Goal: Task Accomplishment & Management: Use online tool/utility

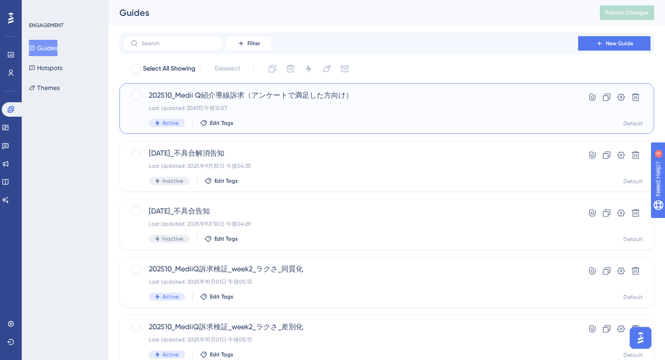
click at [373, 115] on div "202510_Medii Q紹介導線訴求（アンケートで満足した方向け） Last Updated: 2025年10月02日 午後12:07 Active Ed…" at bounding box center [351, 108] width 404 height 37
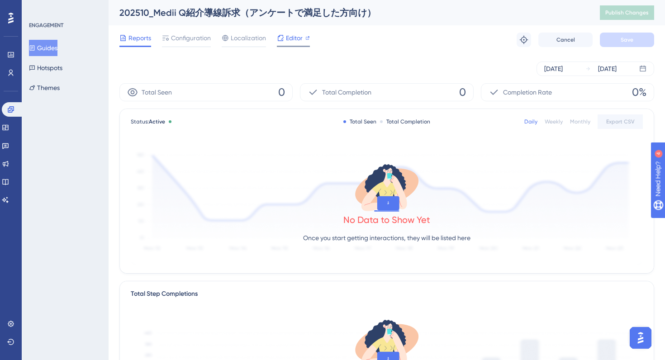
click at [299, 37] on span "Editor" at bounding box center [294, 38] width 17 height 11
click at [191, 37] on span "Configuration" at bounding box center [191, 38] width 40 height 11
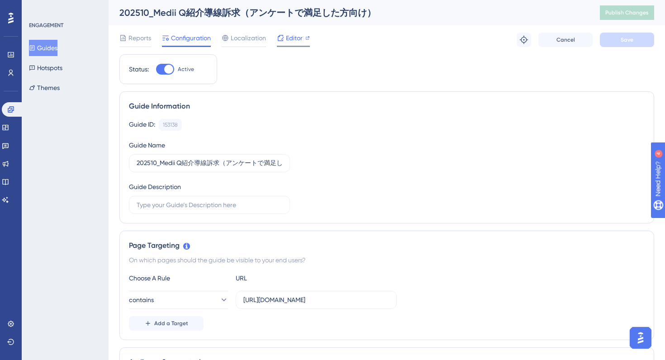
click at [291, 42] on span "Editor" at bounding box center [294, 38] width 17 height 11
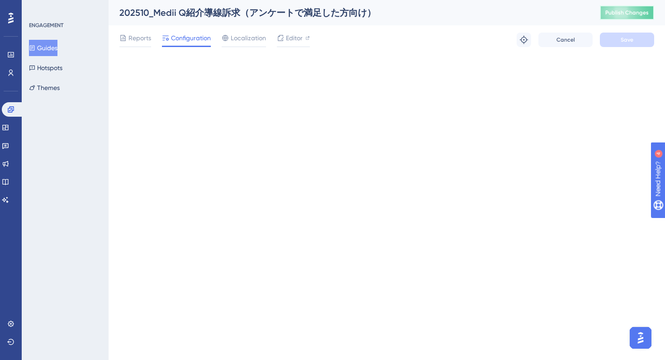
click at [612, 13] on span "Publish Changes" at bounding box center [626, 12] width 43 height 7
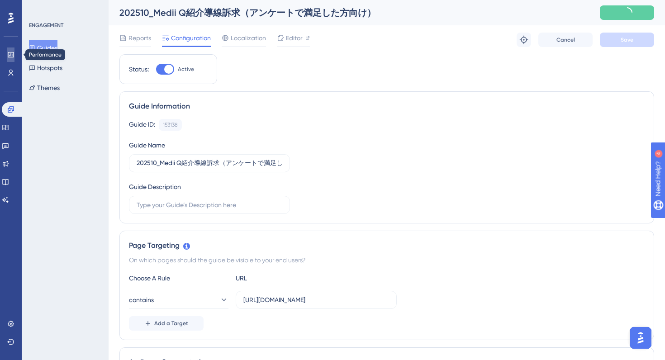
click at [8, 52] on icon at bounding box center [11, 54] width 6 height 5
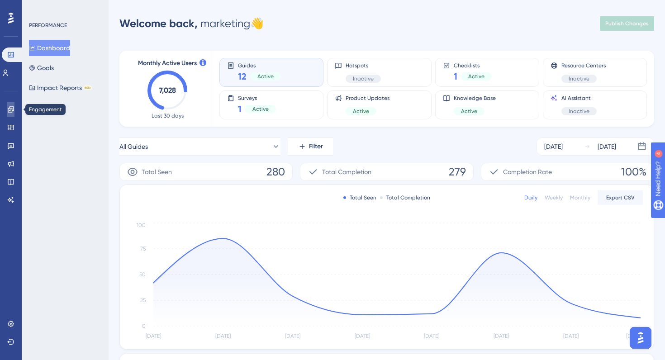
click at [10, 111] on icon at bounding box center [10, 109] width 7 height 7
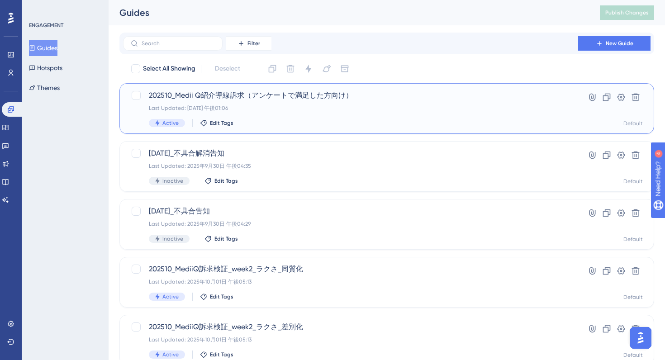
click at [302, 106] on div "Last Updated: 2025年10月02日 午後01:06" at bounding box center [351, 108] width 404 height 7
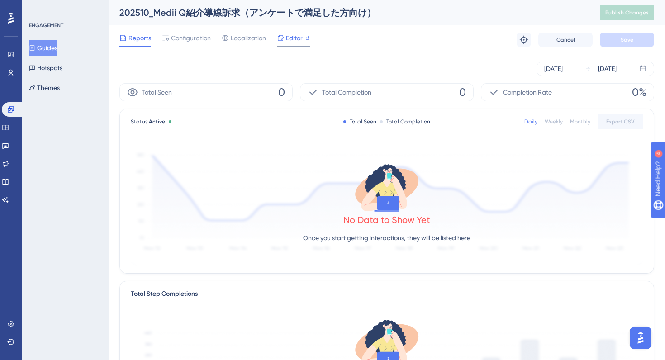
click at [282, 41] on icon at bounding box center [280, 37] width 7 height 7
click at [188, 39] on span "Configuration" at bounding box center [191, 38] width 40 height 11
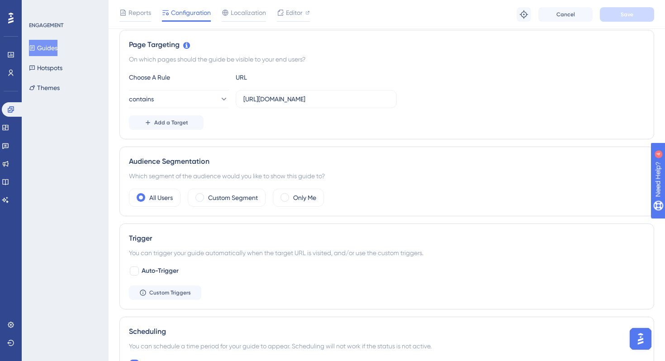
scroll to position [225, 0]
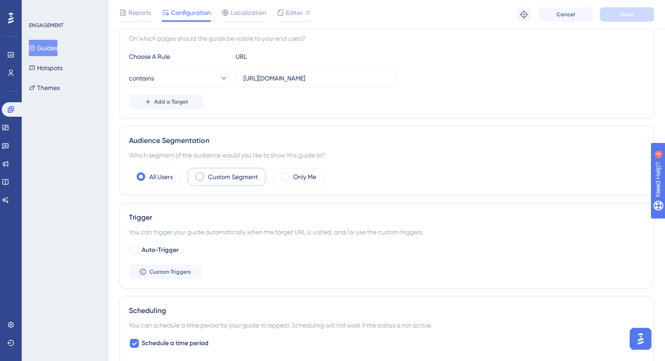
click at [209, 178] on label "Custom Segment" at bounding box center [233, 176] width 50 height 11
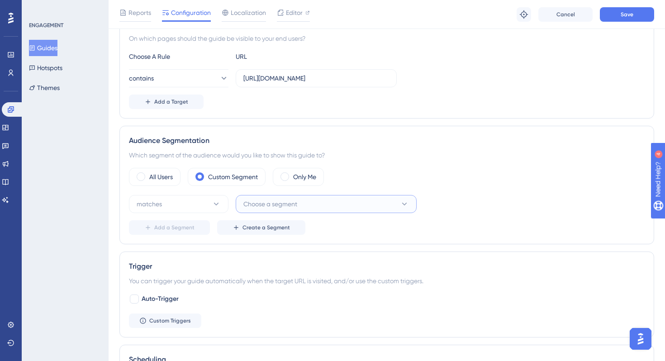
click at [306, 212] on button "Choose a segment" at bounding box center [326, 204] width 181 height 18
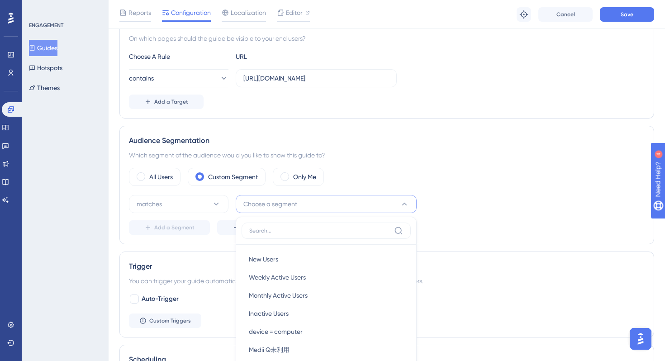
scroll to position [345, 0]
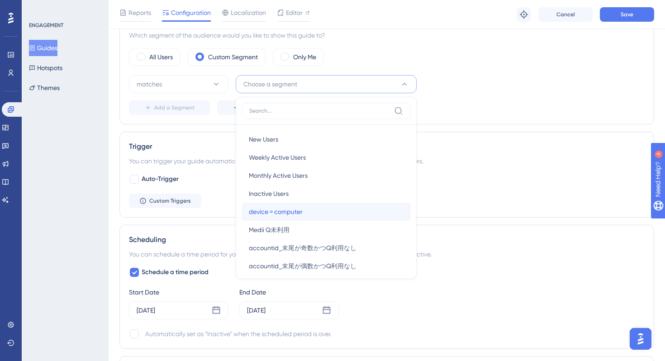
click at [308, 212] on div "device = computer device = computer" at bounding box center [326, 212] width 155 height 18
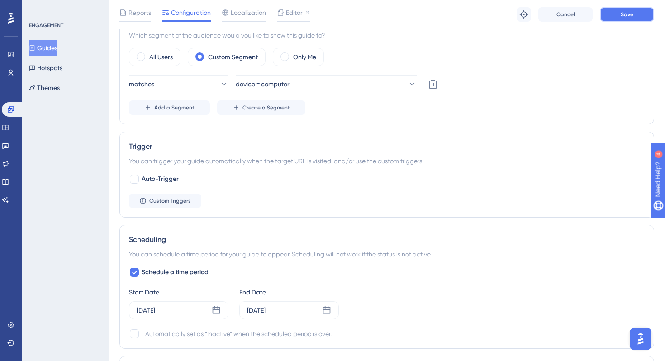
click at [619, 16] on button "Save" at bounding box center [627, 14] width 54 height 14
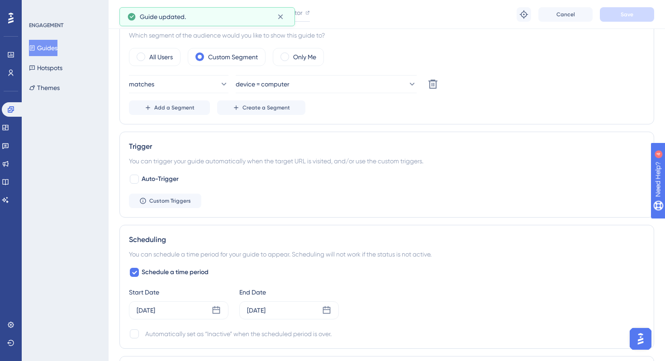
click at [552, 139] on div "Trigger You can trigger your guide automatically when the target URL is visited…" at bounding box center [386, 175] width 535 height 86
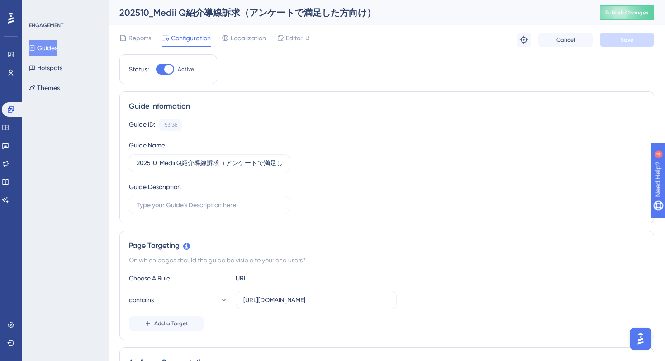
click at [617, 10] on span "Publish Changes" at bounding box center [626, 12] width 43 height 7
click at [8, 125] on icon at bounding box center [5, 127] width 6 height 5
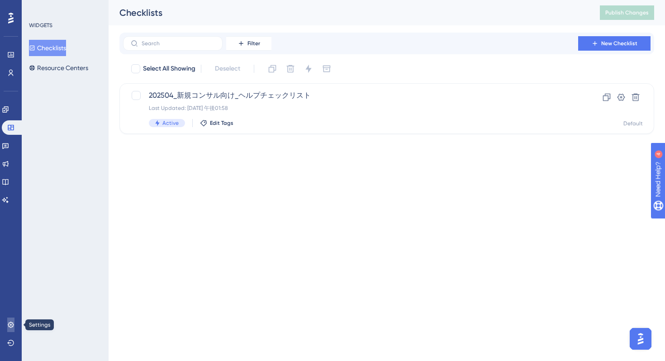
click at [9, 326] on icon at bounding box center [10, 324] width 7 height 7
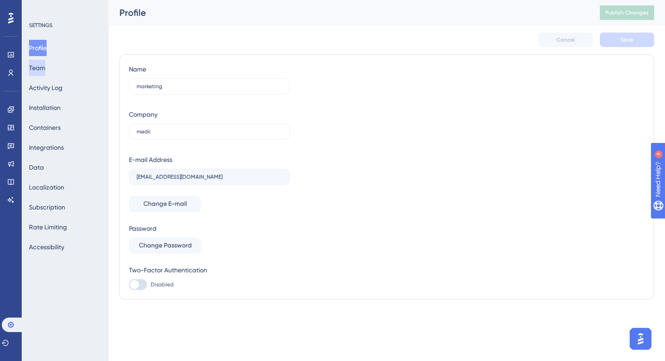
click at [45, 67] on button "Team" at bounding box center [37, 68] width 16 height 16
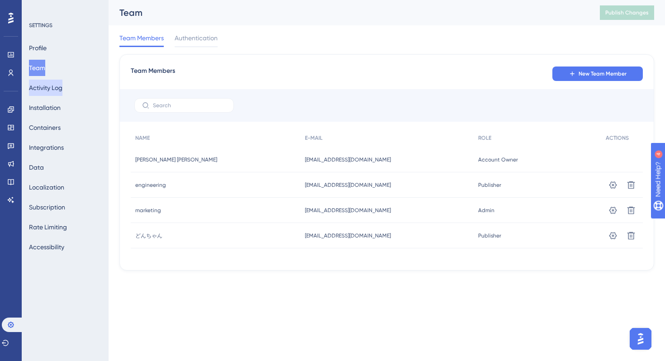
click at [50, 87] on button "Activity Log" at bounding box center [45, 88] width 33 height 16
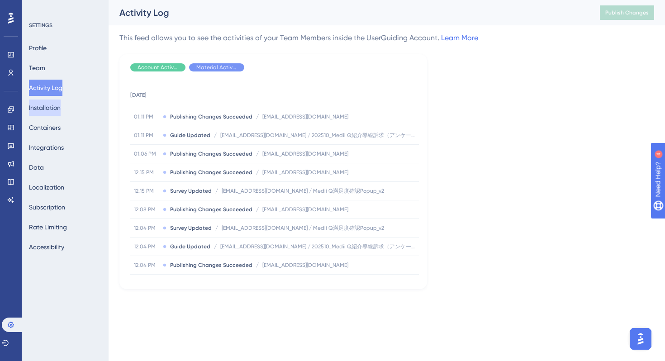
click at [48, 108] on button "Installation" at bounding box center [45, 108] width 32 height 16
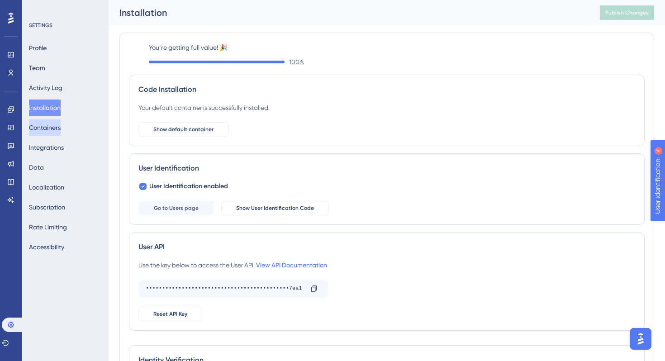
click at [43, 126] on button "Containers" at bounding box center [45, 127] width 32 height 16
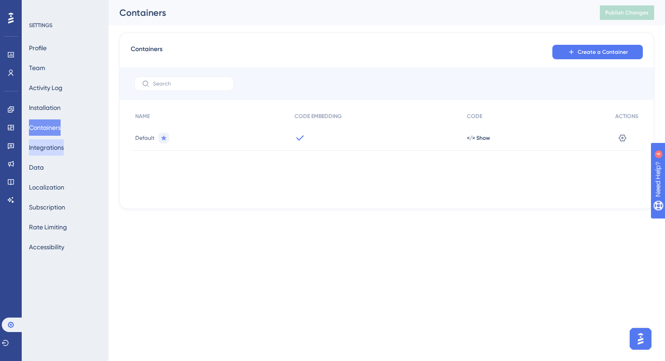
click at [43, 152] on button "Integrations" at bounding box center [46, 147] width 35 height 16
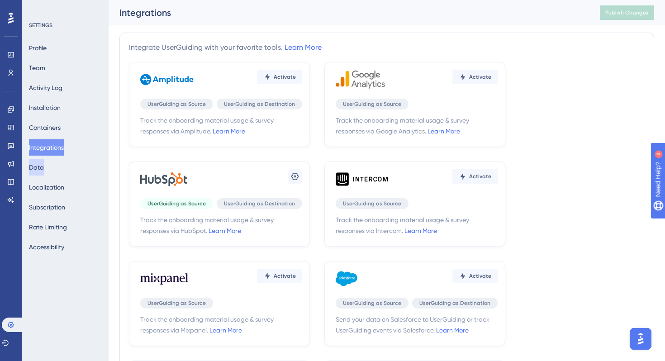
click at [44, 168] on button "Data" at bounding box center [36, 167] width 15 height 16
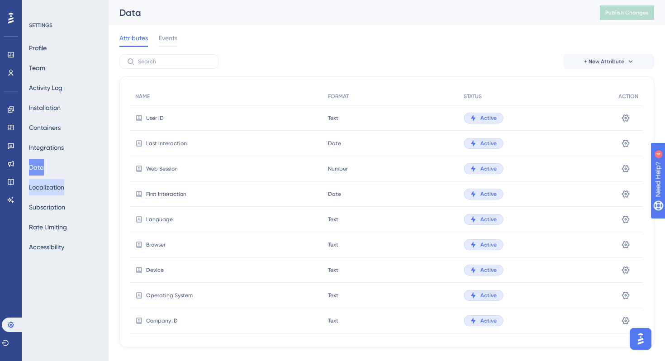
click at [51, 188] on button "Localization" at bounding box center [46, 187] width 35 height 16
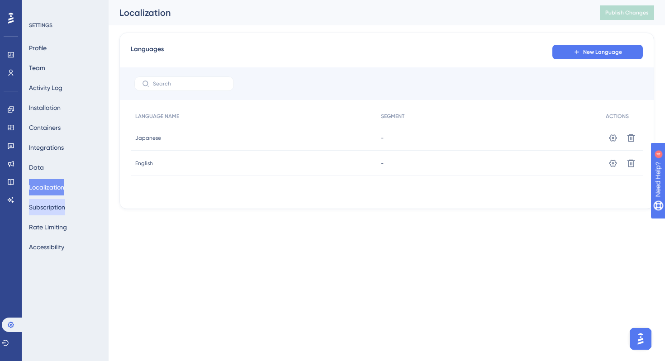
click at [48, 208] on button "Subscription" at bounding box center [47, 207] width 36 height 16
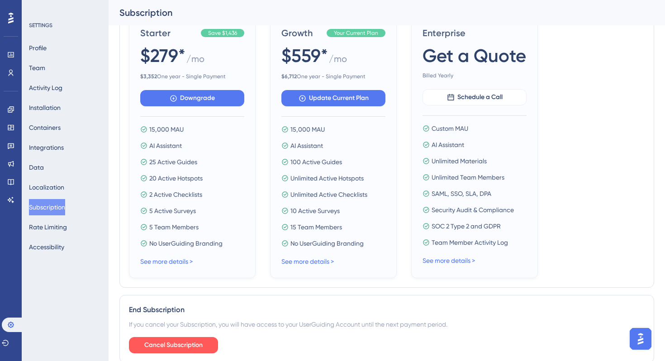
scroll to position [408, 0]
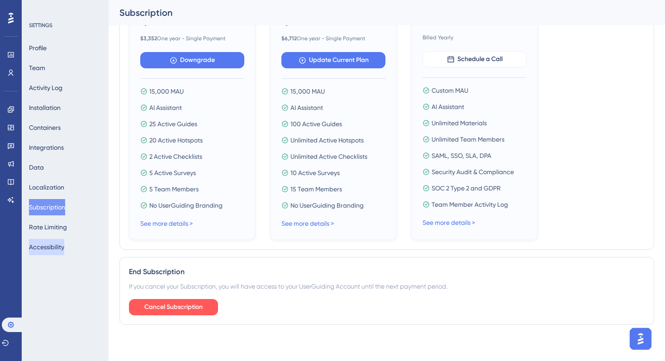
click at [48, 245] on button "Accessibility" at bounding box center [46, 247] width 35 height 16
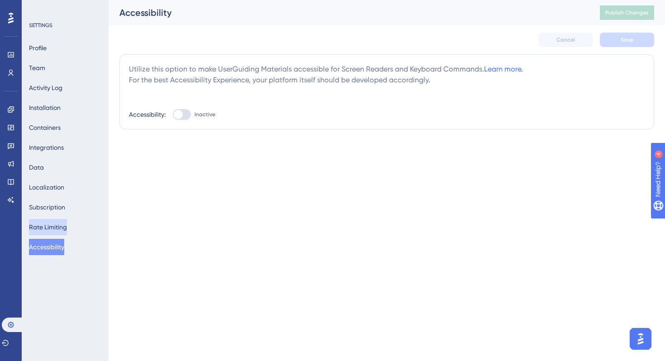
click at [54, 227] on button "Rate Limiting" at bounding box center [48, 227] width 38 height 16
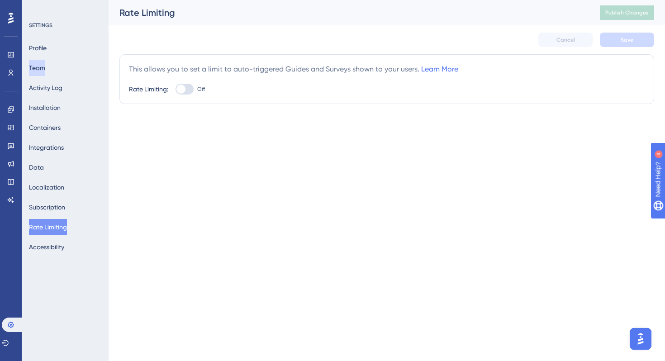
click at [40, 70] on button "Team" at bounding box center [37, 68] width 16 height 16
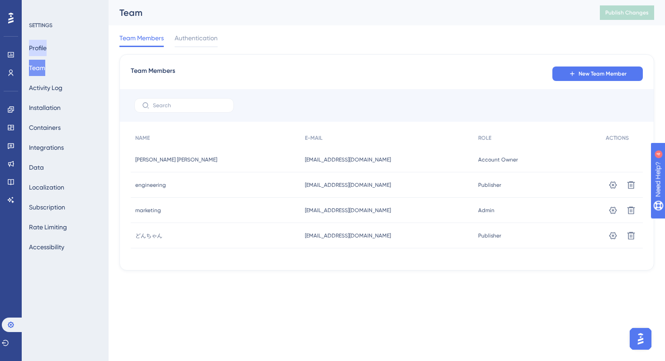
click at [44, 46] on button "Profile" at bounding box center [38, 48] width 18 height 16
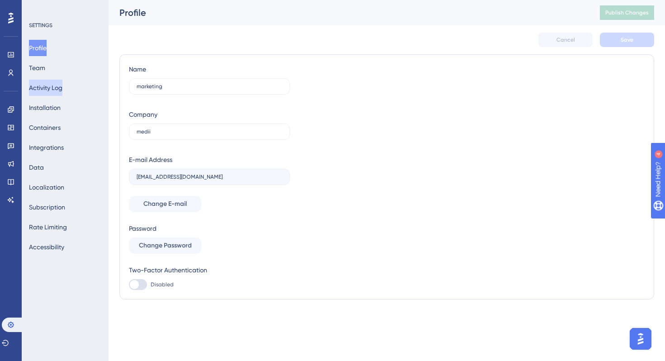
click at [52, 89] on button "Activity Log" at bounding box center [45, 88] width 33 height 16
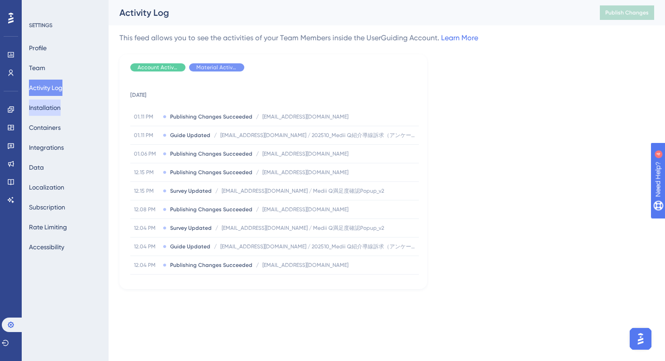
click at [48, 106] on button "Installation" at bounding box center [45, 108] width 32 height 16
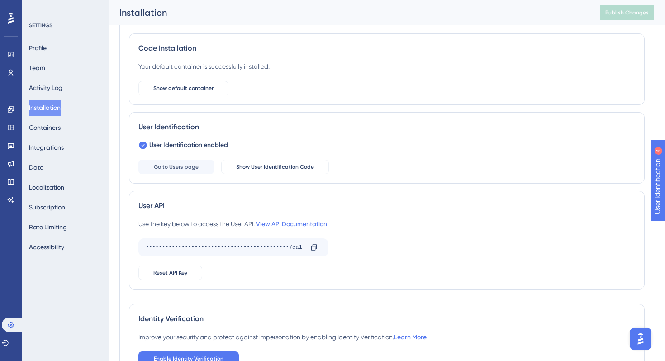
scroll to position [116, 0]
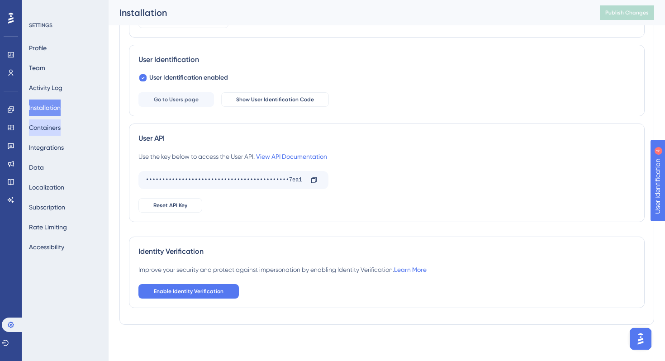
click at [51, 127] on button "Containers" at bounding box center [45, 127] width 32 height 16
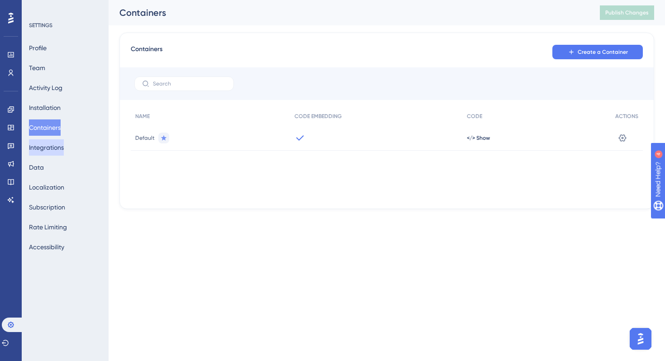
click at [54, 151] on button "Integrations" at bounding box center [46, 147] width 35 height 16
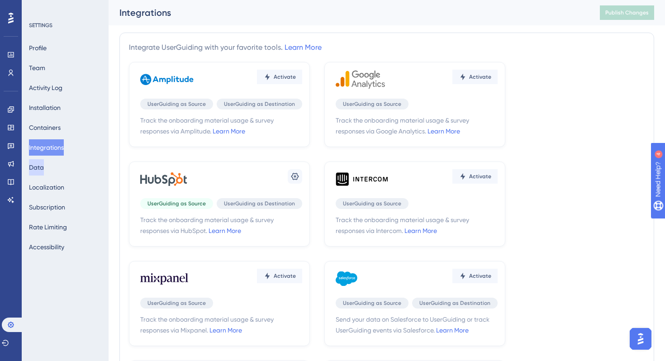
click at [44, 168] on button "Data" at bounding box center [36, 167] width 15 height 16
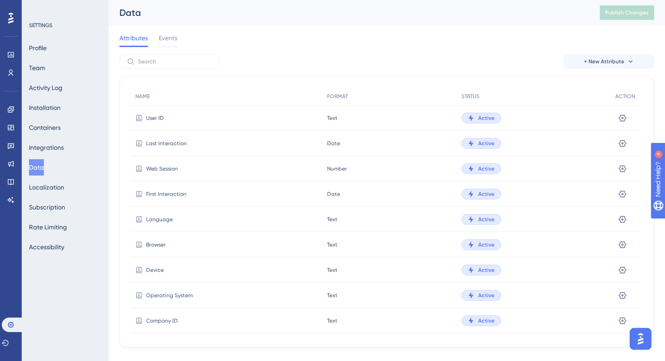
scroll to position [388, 0]
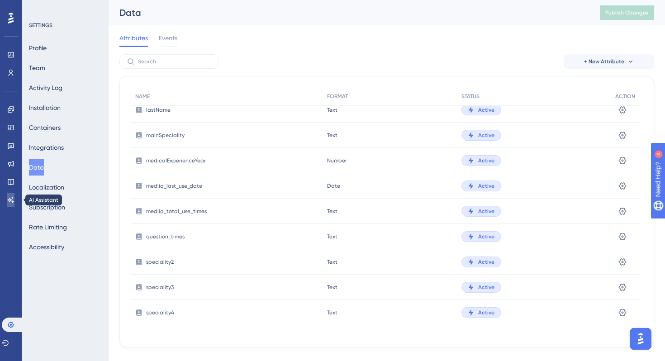
click at [8, 200] on icon at bounding box center [10, 199] width 7 height 7
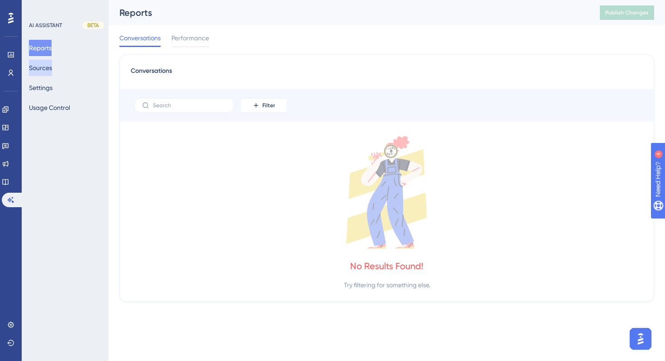
click at [52, 69] on button "Sources" at bounding box center [40, 68] width 23 height 16
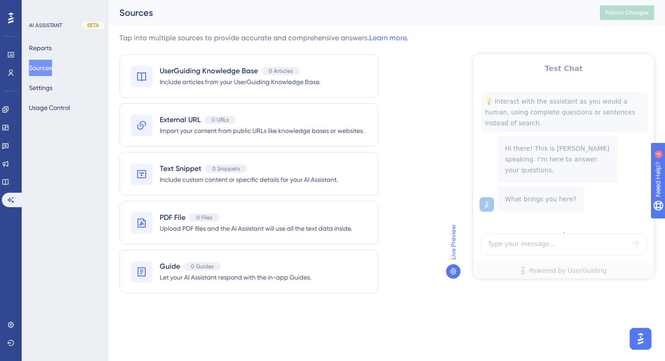
click at [42, 79] on div "Reports Sources Settings Usage Control" at bounding box center [65, 78] width 73 height 76
click at [42, 87] on button "Settings" at bounding box center [41, 88] width 24 height 16
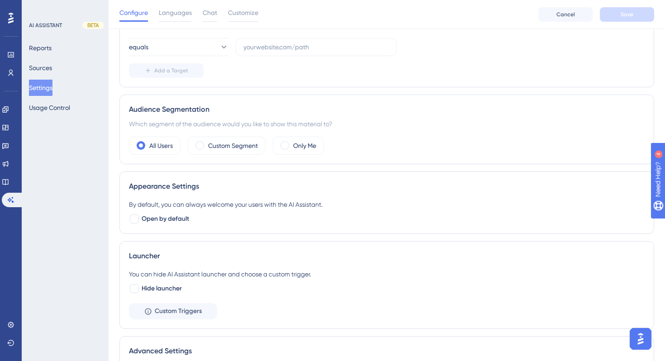
scroll to position [198, 0]
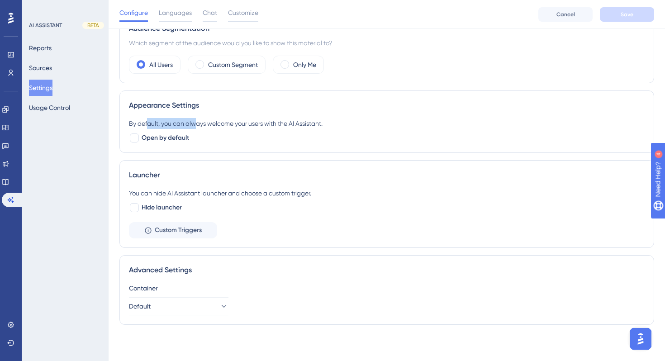
drag, startPoint x: 148, startPoint y: 123, endPoint x: 195, endPoint y: 121, distance: 48.0
click at [195, 121] on div "By default, you can always welcome your users with the AI Assistant." at bounding box center [387, 123] width 516 height 11
click at [221, 126] on div "By default, you can always welcome your users with the AI Assistant." at bounding box center [387, 123] width 516 height 11
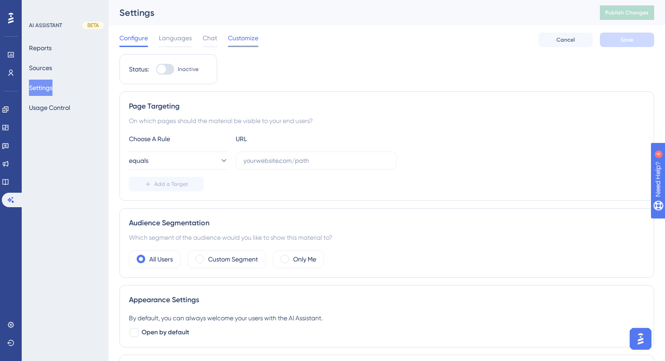
click at [238, 35] on span "Customize" at bounding box center [243, 38] width 30 height 11
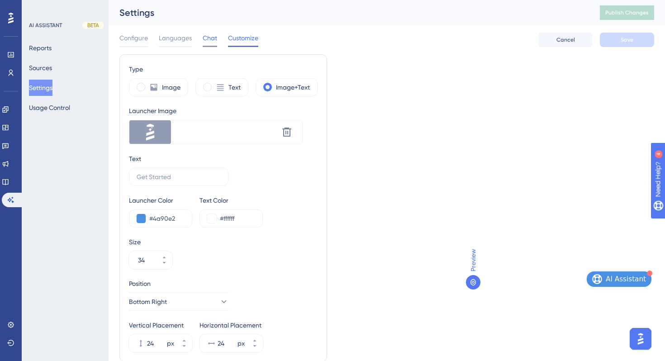
click at [209, 37] on span "Chat" at bounding box center [210, 38] width 14 height 11
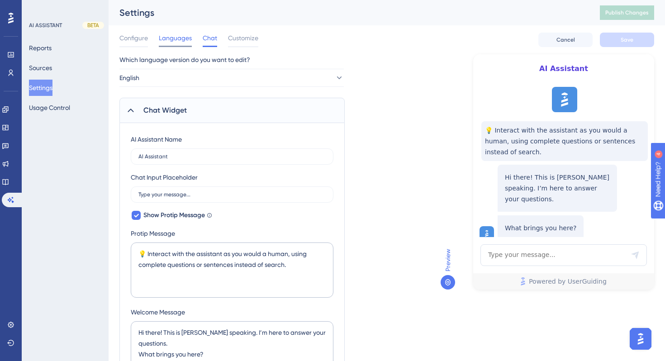
click at [178, 37] on span "Languages" at bounding box center [175, 38] width 33 height 11
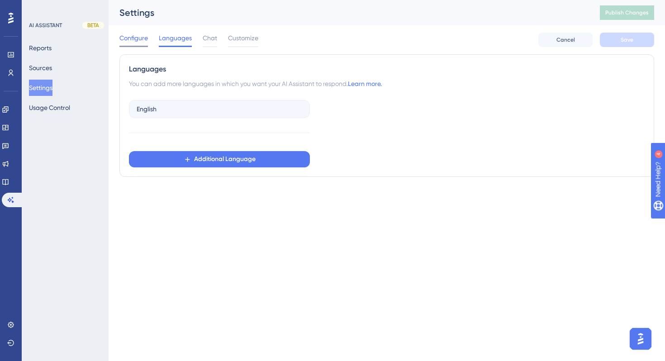
click at [136, 35] on span "Configure" at bounding box center [133, 38] width 29 height 11
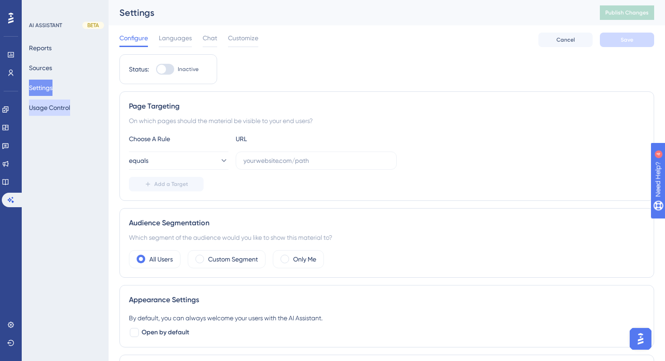
click at [51, 111] on button "Usage Control" at bounding box center [49, 108] width 41 height 16
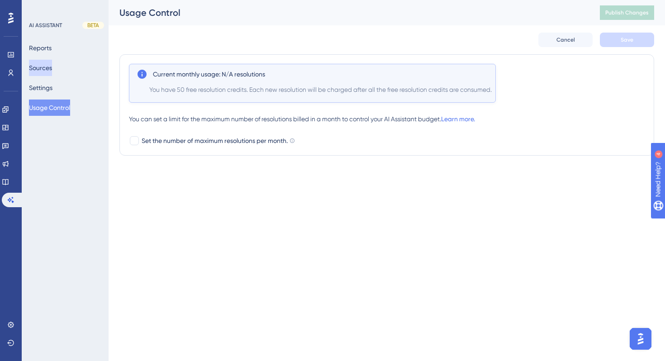
click at [44, 63] on button "Sources" at bounding box center [40, 68] width 23 height 16
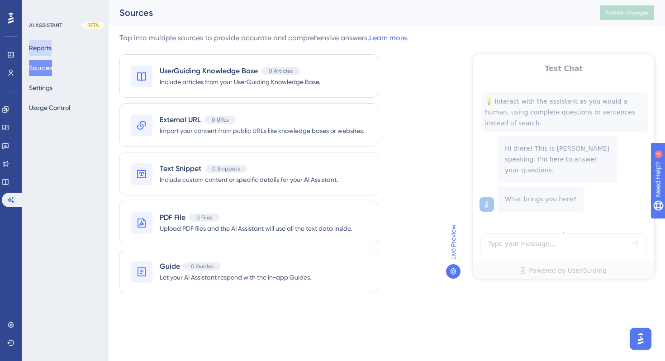
click at [44, 48] on button "Reports" at bounding box center [40, 48] width 23 height 16
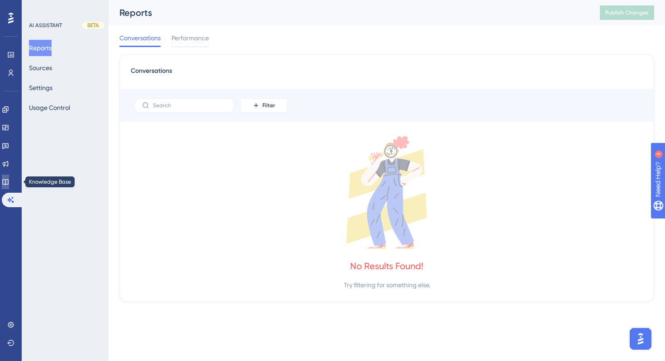
click at [9, 181] on link at bounding box center [5, 182] width 7 height 14
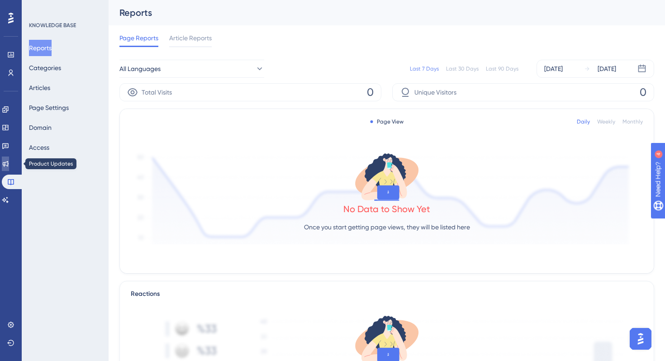
click at [9, 163] on link at bounding box center [5, 164] width 7 height 14
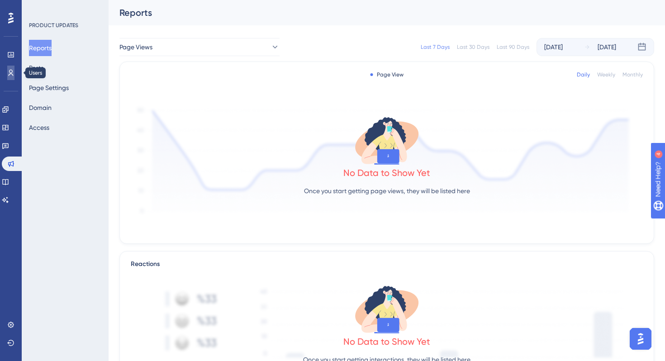
click at [8, 69] on icon at bounding box center [10, 72] width 7 height 7
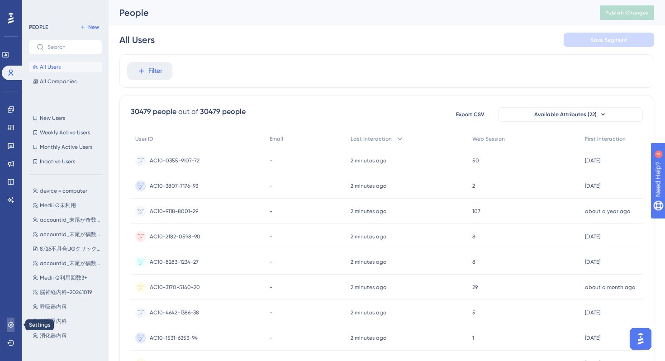
click at [10, 326] on icon at bounding box center [10, 324] width 7 height 7
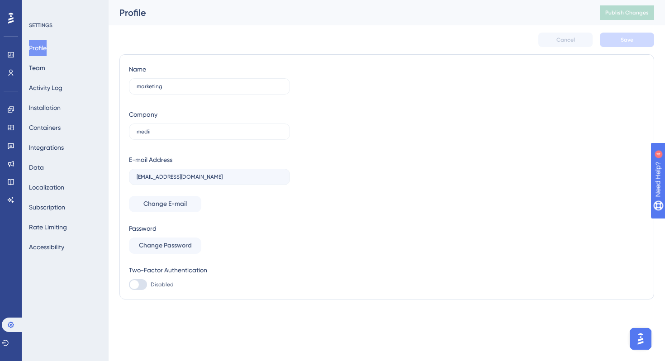
click at [73, 291] on div "SETTINGS Profile Team Activity Log Installation Containers Integrations Data Lo…" at bounding box center [65, 180] width 87 height 361
click at [64, 205] on button "Subscription" at bounding box center [47, 207] width 36 height 16
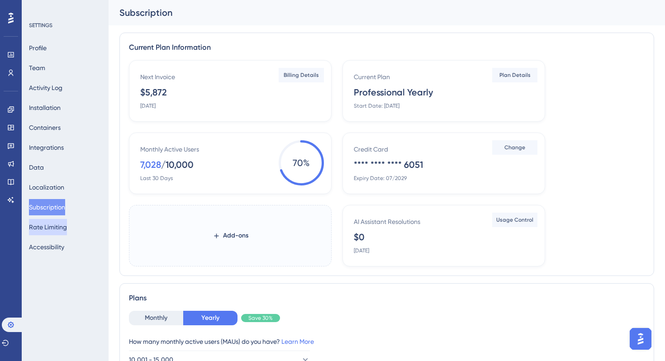
click at [55, 229] on button "Rate Limiting" at bounding box center [48, 227] width 38 height 16
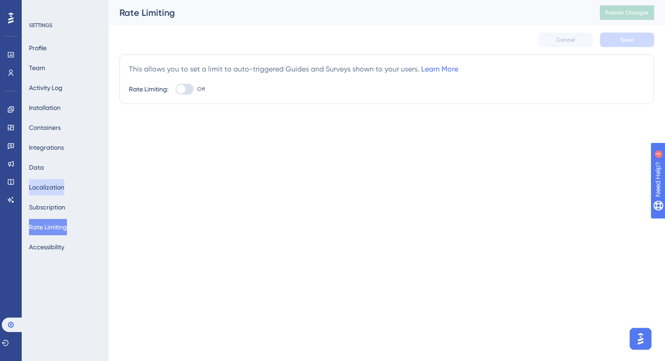
click at [59, 181] on button "Localization" at bounding box center [46, 187] width 35 height 16
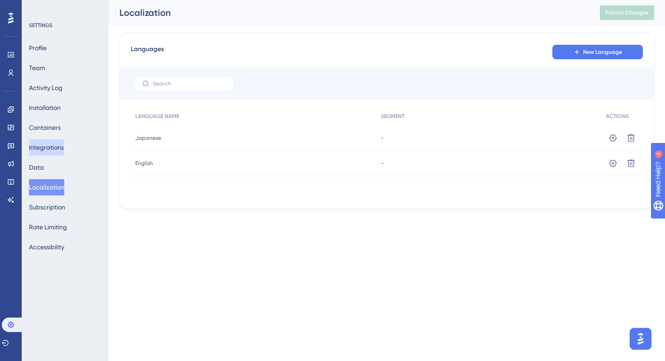
click at [57, 150] on button "Integrations" at bounding box center [46, 147] width 35 height 16
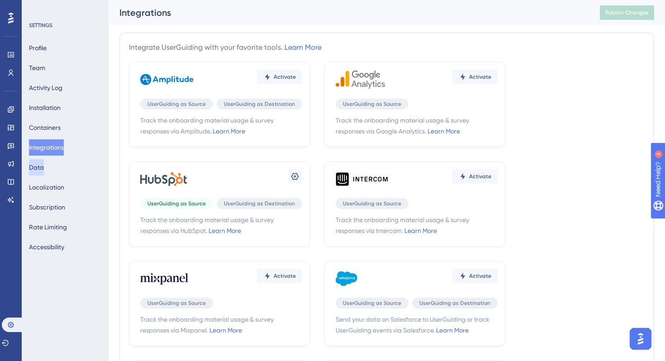
click at [44, 166] on button "Data" at bounding box center [36, 167] width 15 height 16
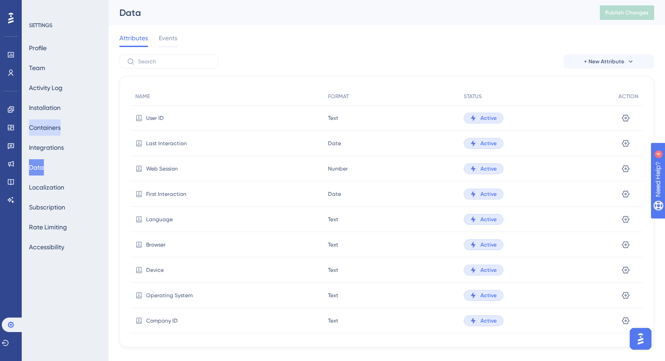
click at [61, 124] on button "Containers" at bounding box center [45, 127] width 32 height 16
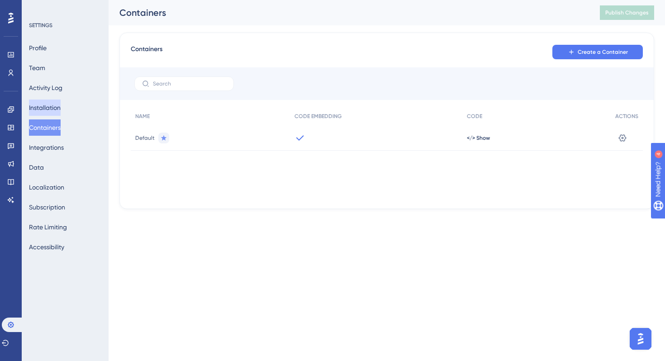
click at [61, 103] on button "Installation" at bounding box center [45, 108] width 32 height 16
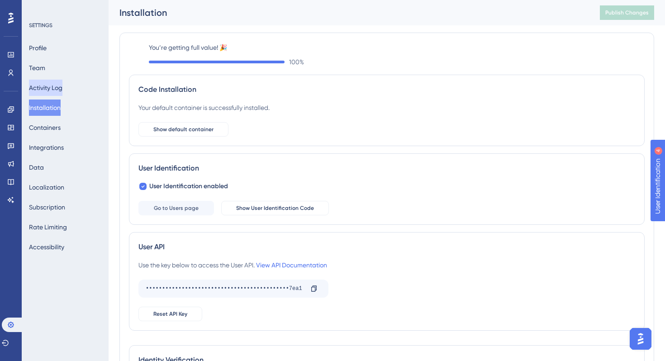
click at [60, 81] on button "Activity Log" at bounding box center [45, 88] width 33 height 16
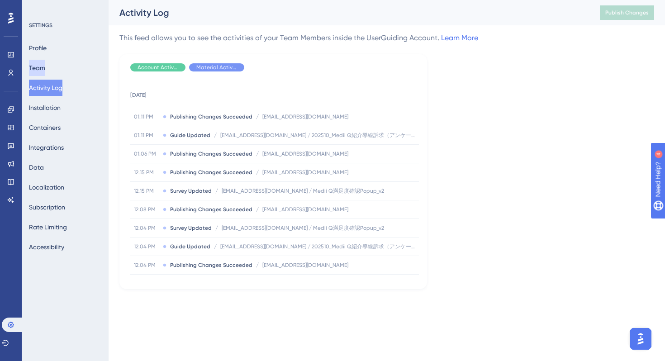
click at [45, 69] on button "Team" at bounding box center [37, 68] width 16 height 16
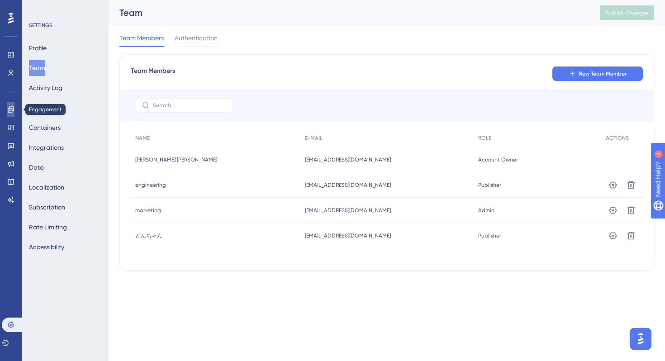
click at [14, 106] on icon at bounding box center [10, 109] width 7 height 7
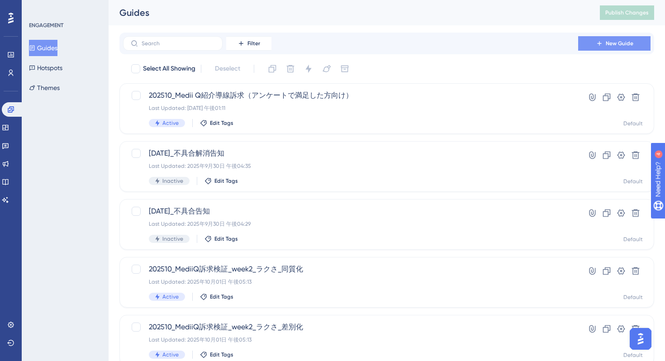
click at [595, 45] on button "New Guide" at bounding box center [614, 43] width 72 height 14
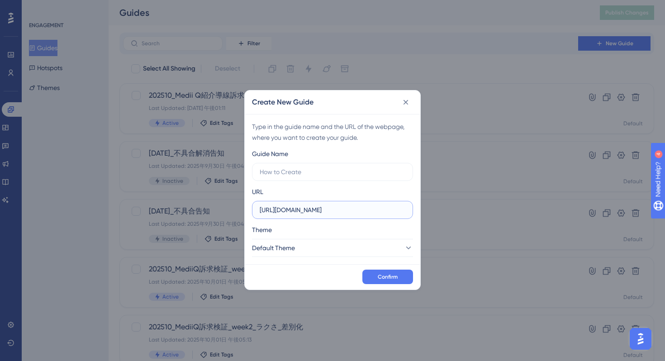
click at [364, 209] on input "https://stg-e-consult.medii.jp" at bounding box center [333, 210] width 146 height 10
drag, startPoint x: 357, startPoint y: 208, endPoint x: 215, endPoint y: 208, distance: 142.1
click at [215, 208] on div "Create New Guide Type in the guide name and the URL of the webpage, where you w…" at bounding box center [332, 180] width 665 height 361
paste input "/example/"
type input "https://stg-e-consult.medii.jp/example/"
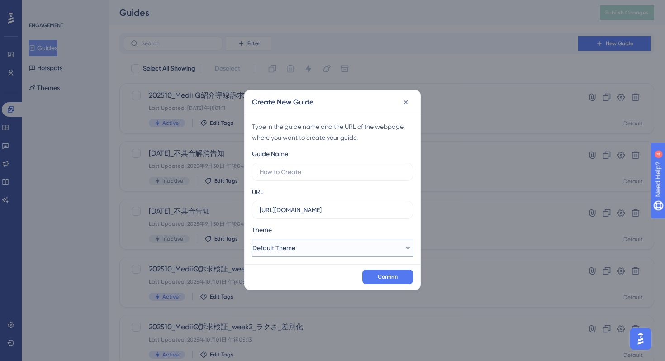
click at [285, 250] on span "Default Theme" at bounding box center [273, 248] width 43 height 11
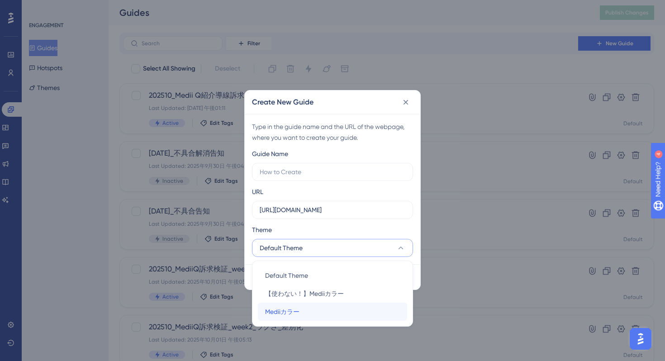
click at [281, 318] on div "Mediiカラー Mediiカラー" at bounding box center [332, 312] width 135 height 18
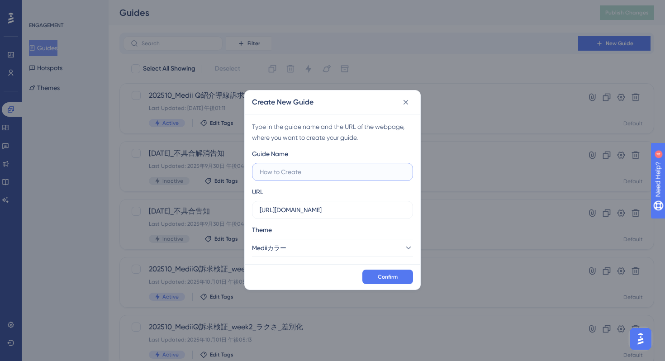
click at [293, 175] on input "text" at bounding box center [333, 172] width 146 height 10
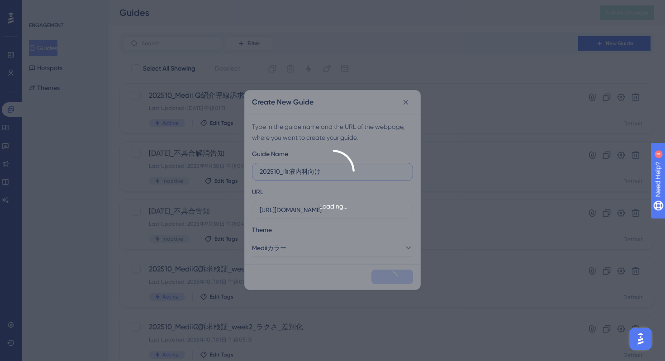
type input "202510_血液内科向け"
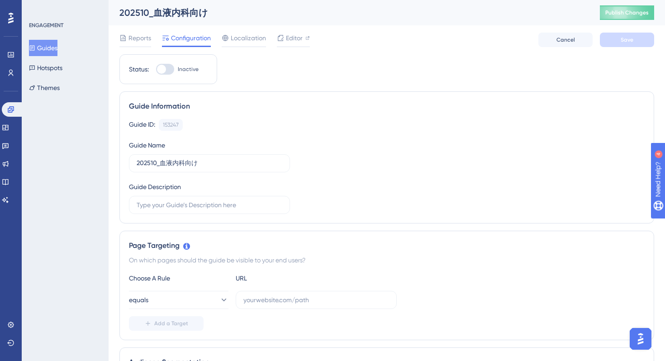
click at [204, 16] on div "202510_血液内科向け" at bounding box center [348, 12] width 458 height 13
click at [208, 165] on input "202510_血液内科向け" at bounding box center [210, 163] width 146 height 10
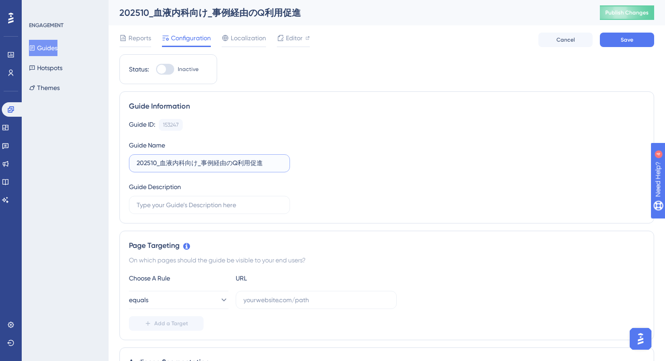
type input "202510_血液内科向け_事例経由のQ利用促進"
click at [392, 188] on div "Guide ID: 153247 Copy Guide Name 202510_血液内科向け_事例経由のQ利用促進 Guide Description" at bounding box center [387, 166] width 516 height 95
click at [216, 310] on div "Choose A Rule URL equals Add a Target" at bounding box center [387, 302] width 516 height 58
click at [219, 302] on icon at bounding box center [223, 299] width 9 height 9
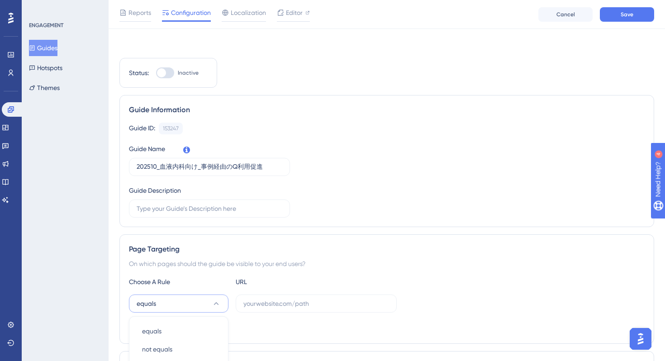
scroll to position [205, 0]
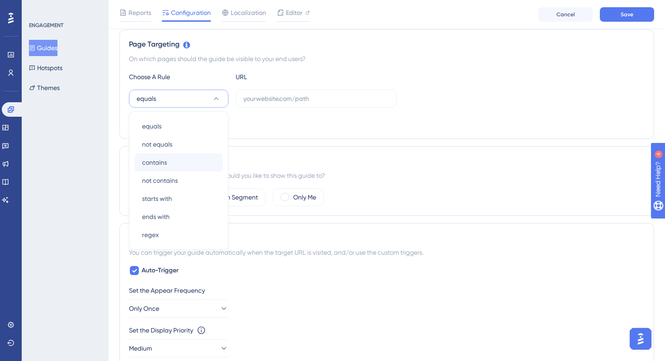
click at [183, 161] on div "contains contains" at bounding box center [178, 162] width 73 height 18
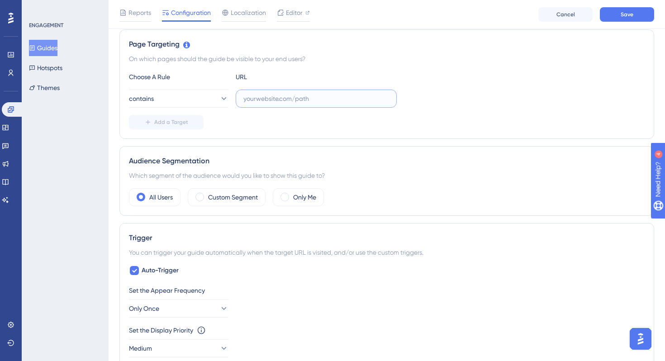
click at [266, 95] on input "text" at bounding box center [316, 99] width 146 height 10
paste input "https://stg-e-consult.medii.jp/example/"
type input "https://stg-e-consult.medii.jp/example/"
click at [183, 121] on span "Add a Target" at bounding box center [171, 122] width 34 height 7
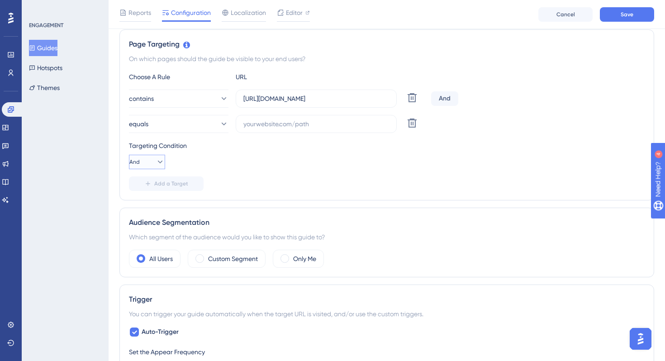
click at [148, 163] on button "And" at bounding box center [147, 162] width 36 height 14
click at [145, 205] on span "Or" at bounding box center [141, 205] width 7 height 11
click at [156, 161] on icon at bounding box center [160, 161] width 9 height 9
click at [146, 187] on span "And" at bounding box center [144, 187] width 12 height 11
click at [344, 166] on div "Targeting Condition And" at bounding box center [387, 154] width 516 height 29
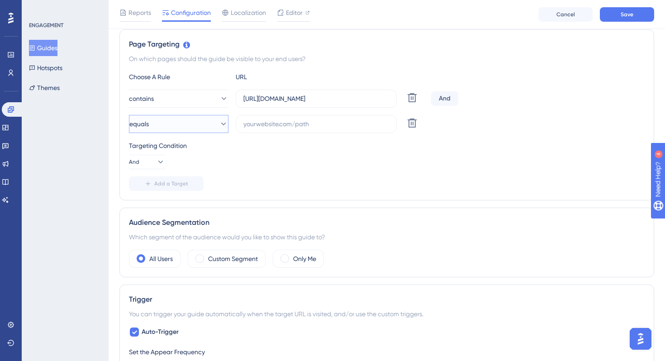
click at [219, 126] on icon at bounding box center [223, 123] width 9 height 9
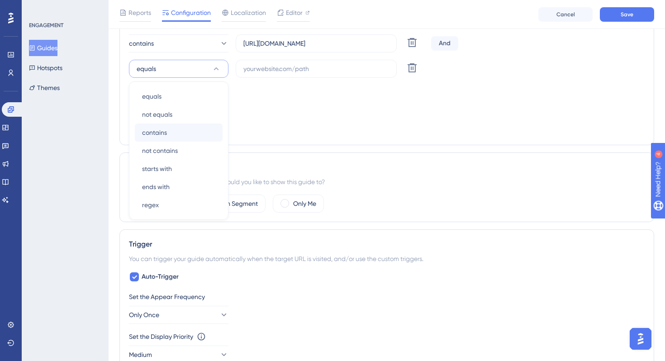
scroll to position [262, 0]
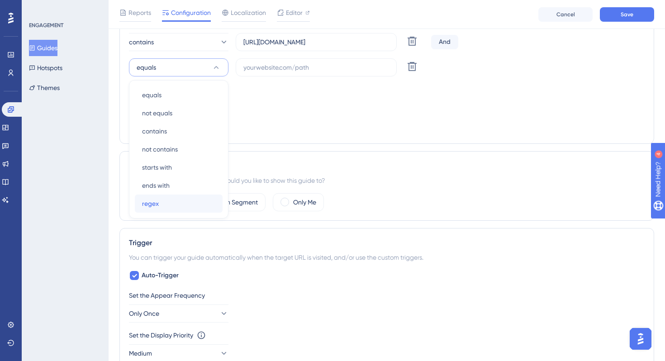
click at [177, 204] on div "regex regex" at bounding box center [178, 204] width 73 height 18
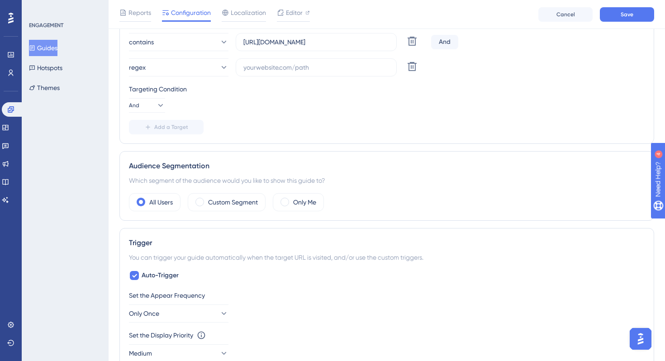
click at [271, 113] on div "Choose A Rule URL contains https://stg-e-consult.medii.jp/example/ Delete And r…" at bounding box center [387, 74] width 516 height 119
click at [210, 76] on button "regex" at bounding box center [179, 67] width 100 height 18
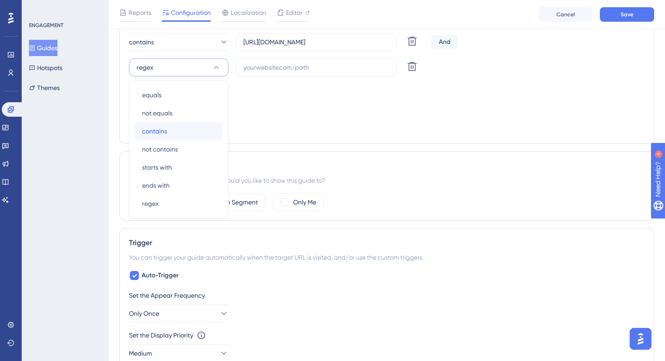
click at [181, 126] on div "contains contains" at bounding box center [178, 131] width 73 height 18
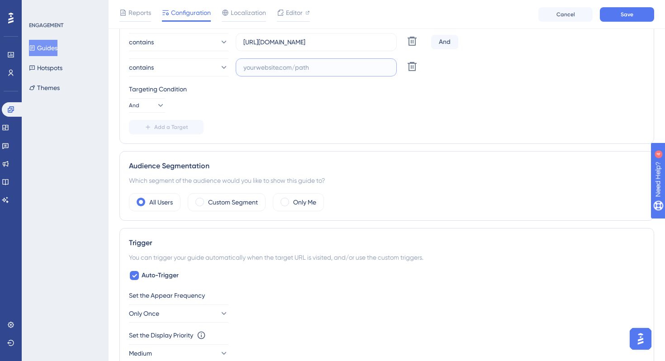
click at [278, 72] on input "text" at bounding box center [316, 67] width 146 height 10
paste input "hematology-case"
type input "hematology-case"
click at [348, 106] on div "Targeting Condition And" at bounding box center [387, 98] width 516 height 29
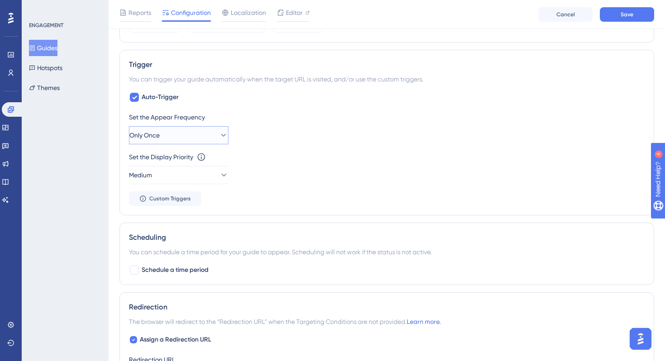
click at [206, 138] on button "Only Once" at bounding box center [179, 135] width 100 height 18
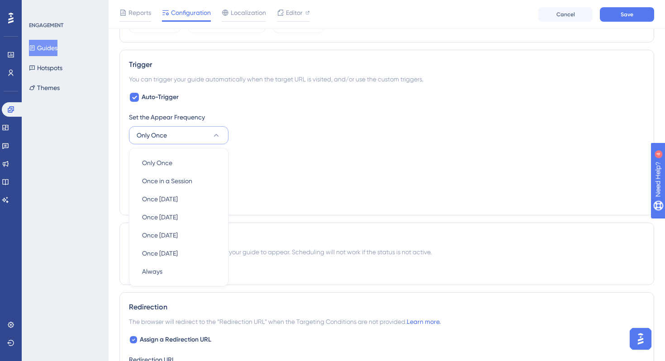
scroll to position [476, 0]
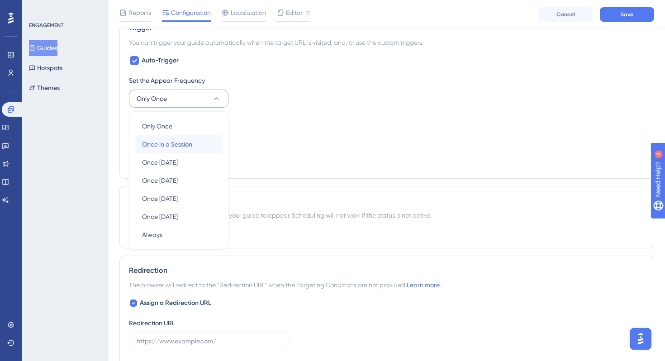
click at [187, 143] on span "Once in a Session" at bounding box center [167, 144] width 50 height 11
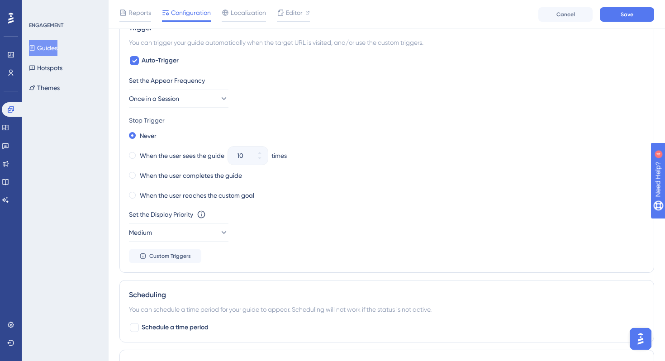
click at [151, 162] on div "Never When the user sees the guide 10 times When the user completes the guide W…" at bounding box center [387, 165] width 516 height 72
click at [147, 160] on label "When the user sees the guide" at bounding box center [182, 155] width 85 height 11
drag, startPoint x: 247, startPoint y: 156, endPoint x: 212, endPoint y: 158, distance: 34.4
click at [212, 158] on div "When the user sees the guide 10 times" at bounding box center [387, 155] width 516 height 13
type input "3"
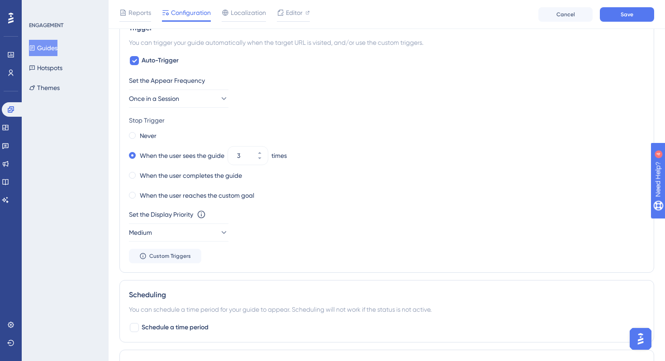
click at [354, 167] on div "Never When the user sees the guide 3 times When the user completes the guide Wh…" at bounding box center [387, 165] width 516 height 72
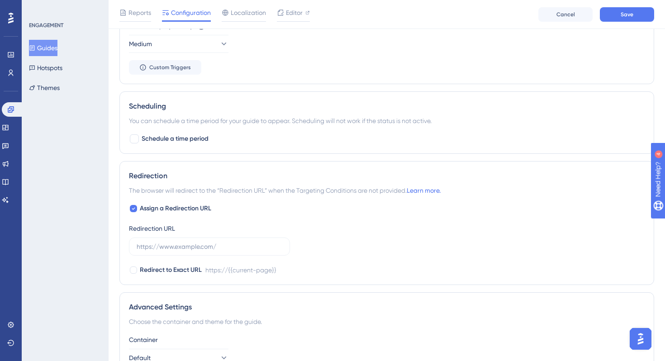
scroll to position [746, 0]
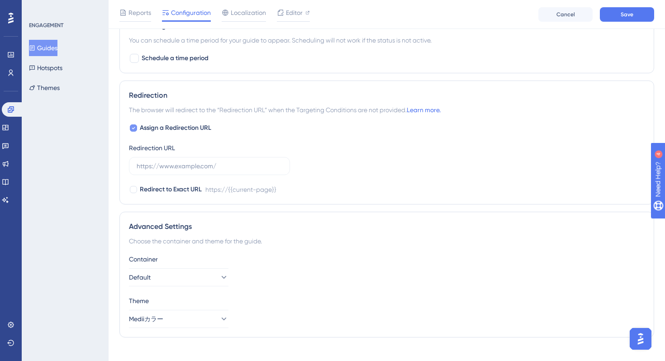
click at [136, 128] on div at bounding box center [133, 127] width 7 height 7
checkbox input "false"
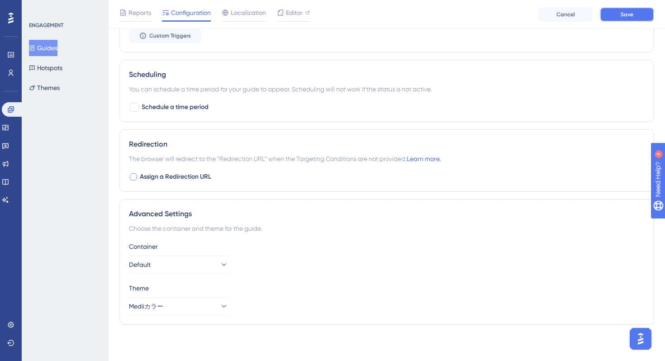
click at [620, 17] on button "Save" at bounding box center [627, 14] width 54 height 14
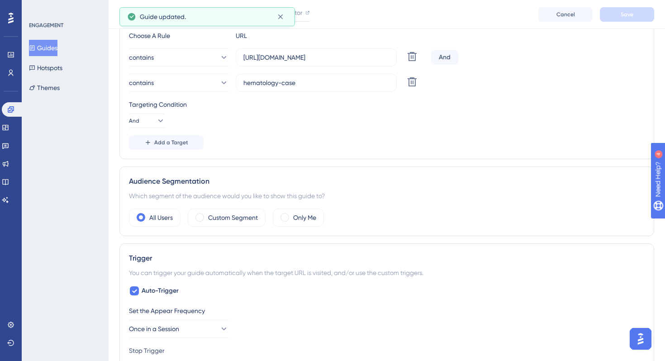
scroll to position [0, 0]
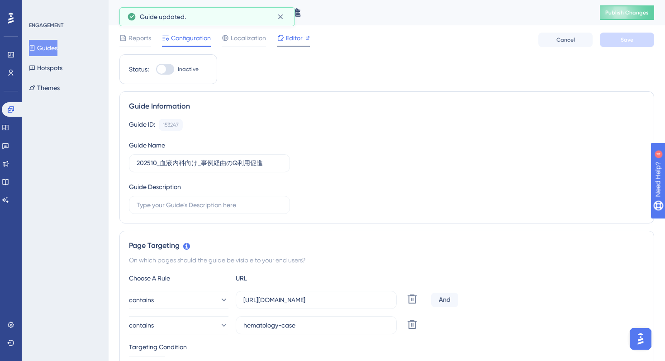
click at [294, 34] on span "Editor" at bounding box center [294, 38] width 17 height 11
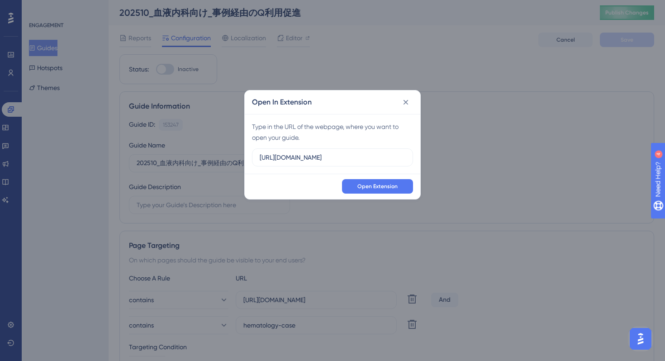
drag, startPoint x: 359, startPoint y: 158, endPoint x: 241, endPoint y: 157, distance: 118.6
click at [241, 157] on div "Open In Extension Type in the URL of the webpage, where you want to open your g…" at bounding box center [332, 180] width 665 height 361
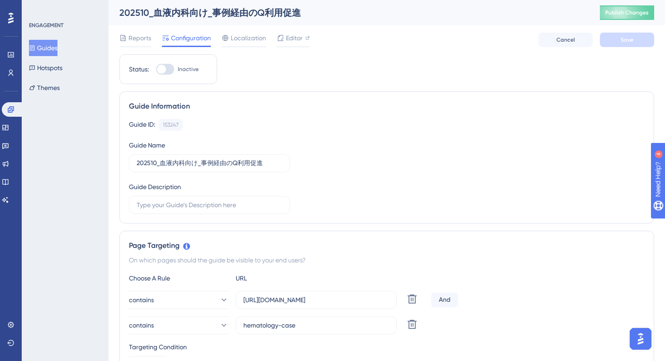
click at [292, 43] on span "Editor" at bounding box center [294, 38] width 17 height 11
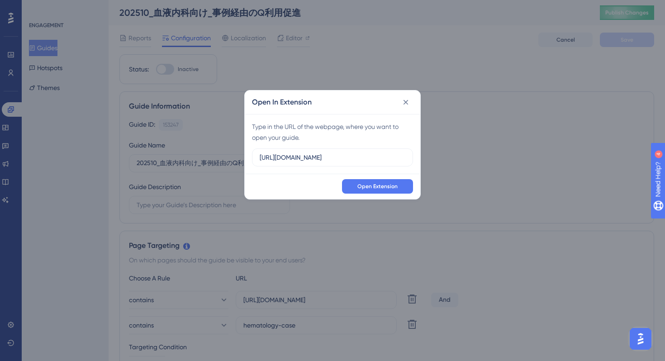
drag, startPoint x: 359, startPoint y: 159, endPoint x: 208, endPoint y: 157, distance: 151.1
click at [208, 157] on div "Open In Extension Type in the URL of the webpage, where you want to open your g…" at bounding box center [332, 180] width 665 height 361
type input "https://stg-e-consult.medii.jp/example/0b18d973-26bd-4954-a592-bd22c261738e"
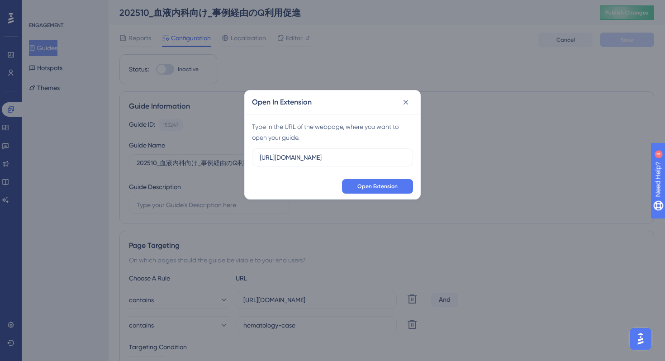
click at [283, 175] on div "Open Extension" at bounding box center [333, 186] width 176 height 25
click at [365, 185] on span "Open Extension" at bounding box center [377, 186] width 40 height 7
